Goal: Task Accomplishment & Management: Use online tool/utility

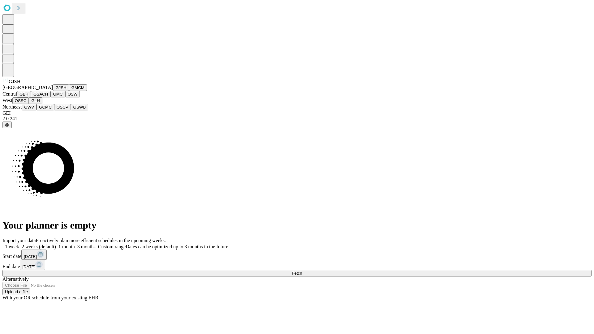
click at [53, 91] on button "GJSH" at bounding box center [61, 87] width 16 height 6
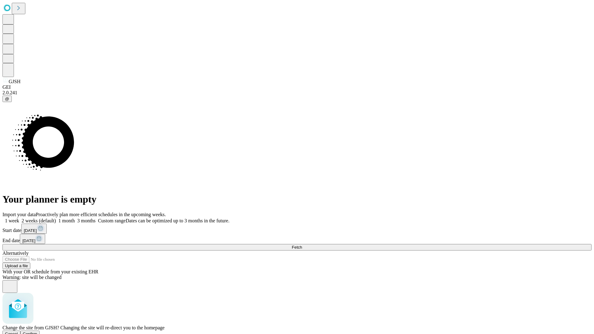
click at [37, 332] on span "Confirm" at bounding box center [30, 334] width 15 height 5
click at [75, 218] on label "1 month" at bounding box center [65, 220] width 19 height 5
click at [302, 245] on span "Fetch" at bounding box center [297, 247] width 10 height 5
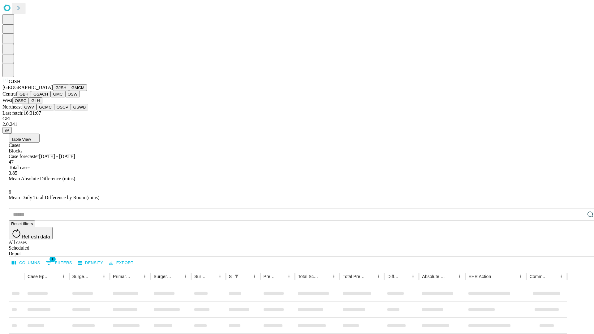
click at [69, 91] on button "GMCM" at bounding box center [78, 87] width 18 height 6
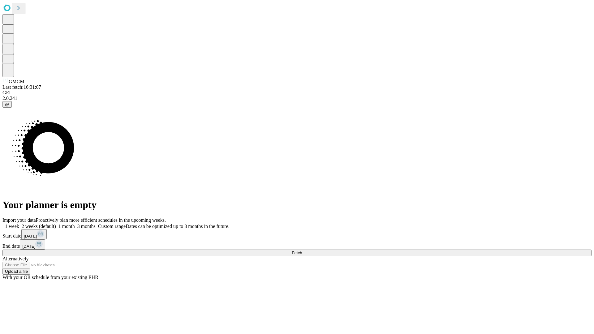
click at [75, 224] on label "1 month" at bounding box center [65, 226] width 19 height 5
click at [302, 251] on span "Fetch" at bounding box center [297, 253] width 10 height 5
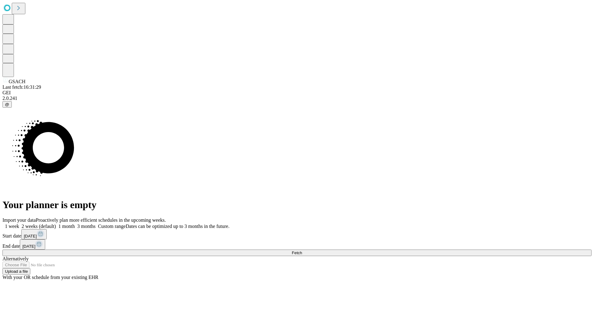
click at [75, 224] on label "1 month" at bounding box center [65, 226] width 19 height 5
click at [302, 251] on span "Fetch" at bounding box center [297, 253] width 10 height 5
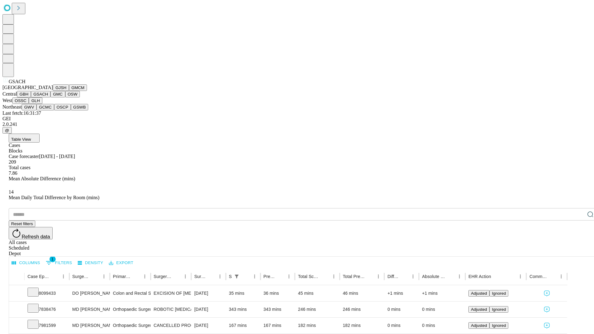
click at [50, 97] on button "GMC" at bounding box center [57, 94] width 15 height 6
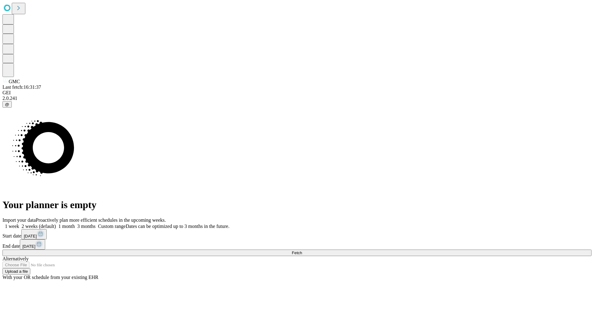
click at [75, 224] on label "1 month" at bounding box center [65, 226] width 19 height 5
click at [302, 251] on span "Fetch" at bounding box center [297, 253] width 10 height 5
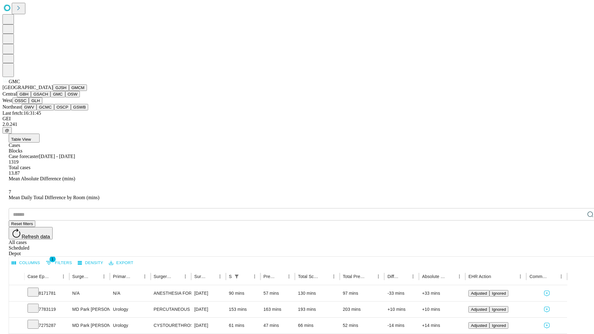
click at [65, 97] on button "OSW" at bounding box center [72, 94] width 15 height 6
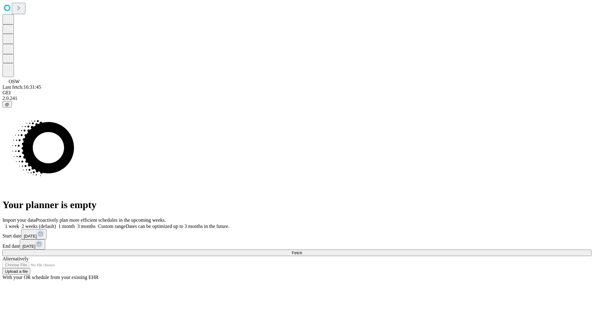
click at [75, 224] on label "1 month" at bounding box center [65, 226] width 19 height 5
click at [302, 251] on span "Fetch" at bounding box center [297, 253] width 10 height 5
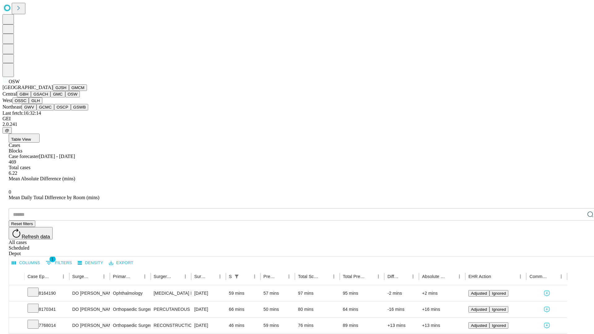
click at [29, 104] on button "OSSC" at bounding box center [20, 100] width 17 height 6
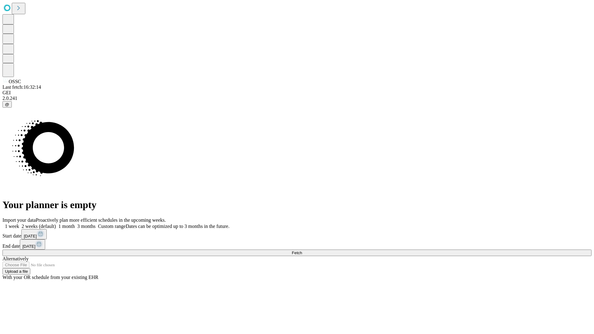
click at [75, 224] on label "1 month" at bounding box center [65, 226] width 19 height 5
click at [302, 251] on span "Fetch" at bounding box center [297, 253] width 10 height 5
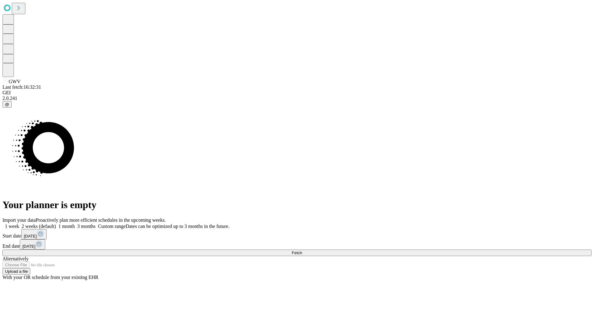
click at [75, 224] on label "1 month" at bounding box center [65, 226] width 19 height 5
click at [302, 251] on span "Fetch" at bounding box center [297, 253] width 10 height 5
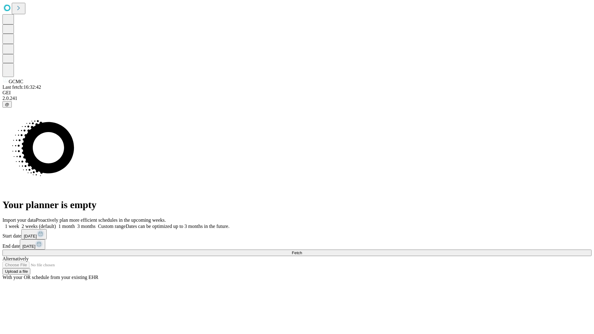
click at [75, 224] on label "1 month" at bounding box center [65, 226] width 19 height 5
click at [302, 251] on span "Fetch" at bounding box center [297, 253] width 10 height 5
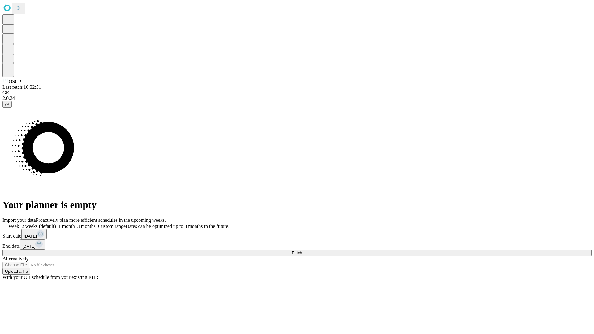
click at [75, 224] on label "1 month" at bounding box center [65, 226] width 19 height 5
click at [302, 251] on span "Fetch" at bounding box center [297, 253] width 10 height 5
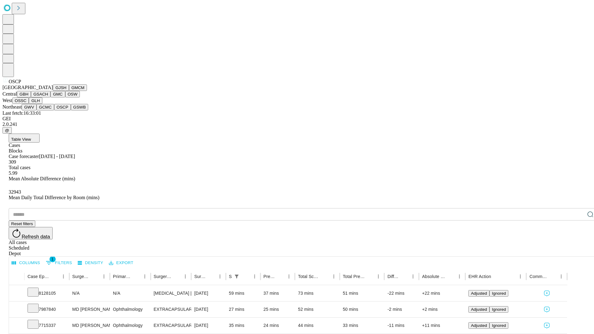
click at [71, 110] on button "GSWB" at bounding box center [80, 107] width 18 height 6
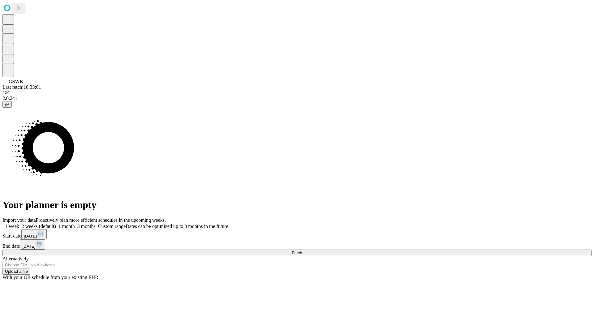
click at [75, 224] on label "1 month" at bounding box center [65, 226] width 19 height 5
click at [302, 251] on span "Fetch" at bounding box center [297, 253] width 10 height 5
